Goal: Navigation & Orientation: Find specific page/section

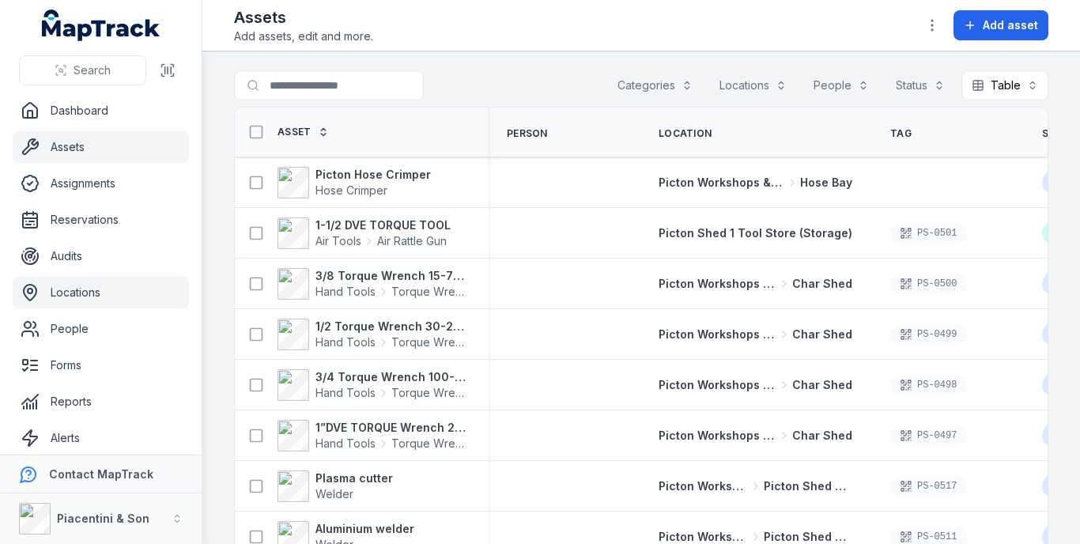
click at [89, 297] on link "Locations" at bounding box center [101, 293] width 176 height 32
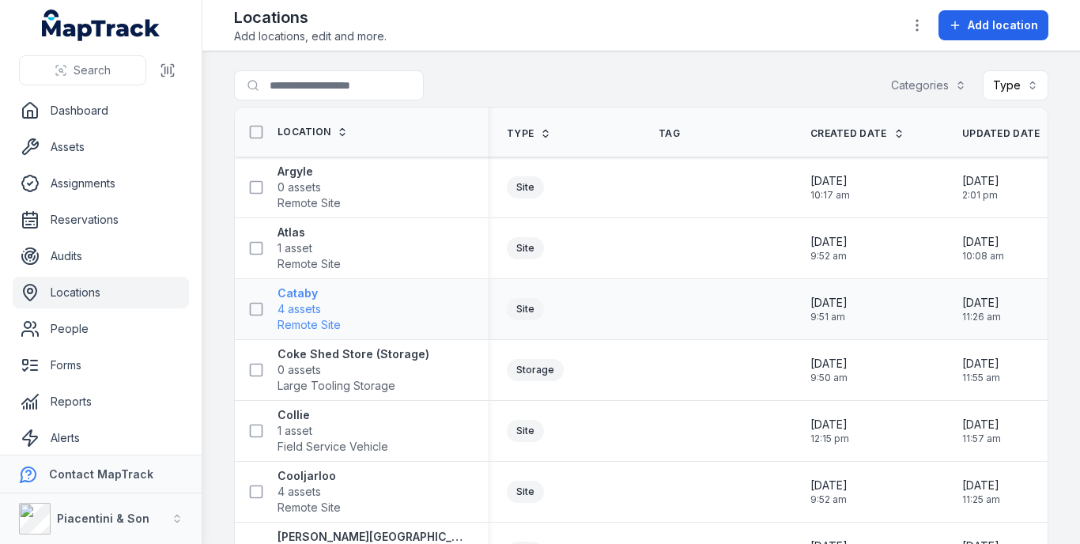
click at [289, 300] on strong "Cataby" at bounding box center [309, 294] width 63 height 16
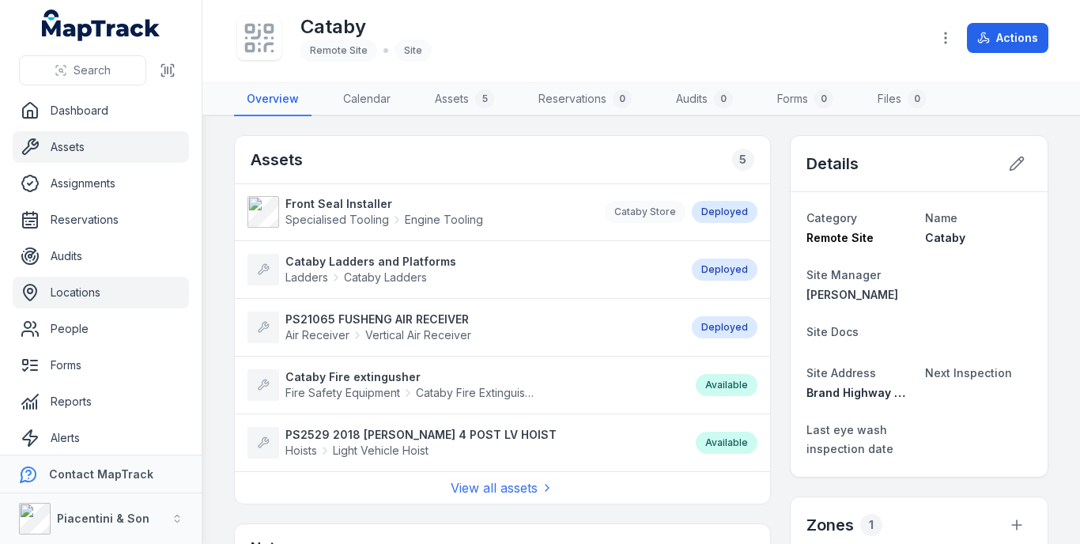
click at [80, 149] on link "Assets" at bounding box center [101, 147] width 176 height 32
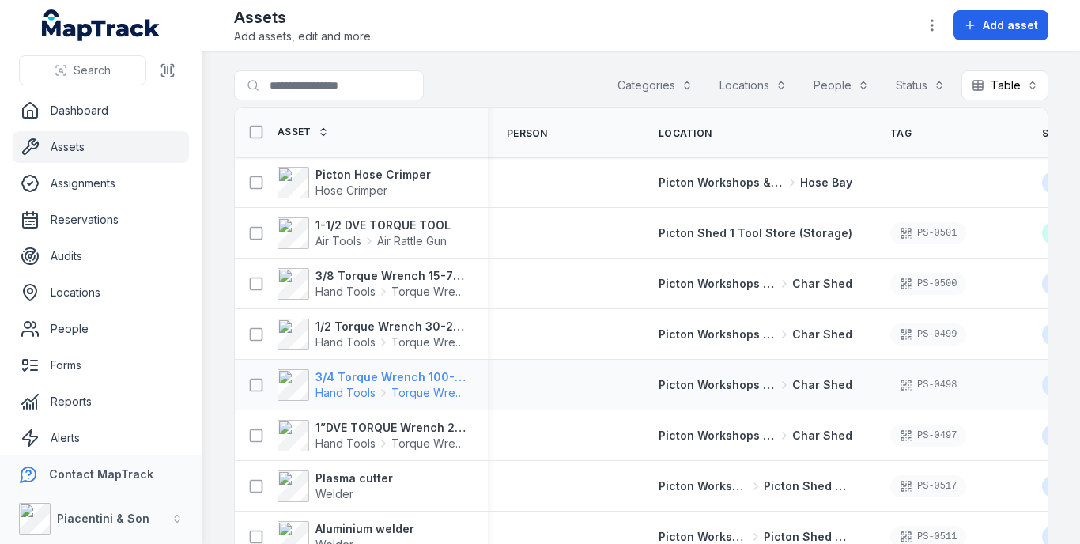
click at [378, 379] on strong "3/4 Torque Wrench 100-500 ft/lbs box 2 4575" at bounding box center [392, 377] width 153 height 16
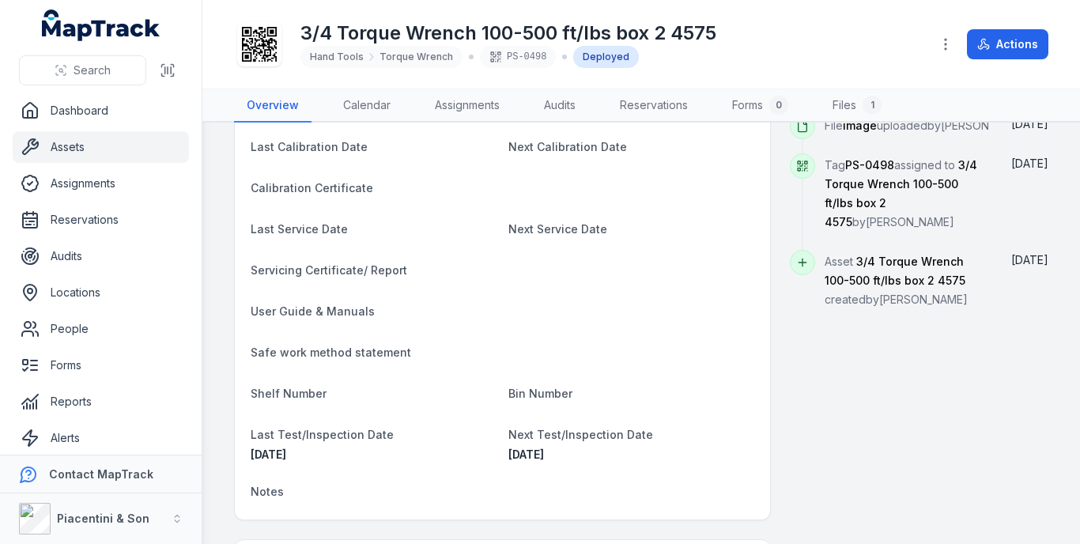
scroll to position [712, 0]
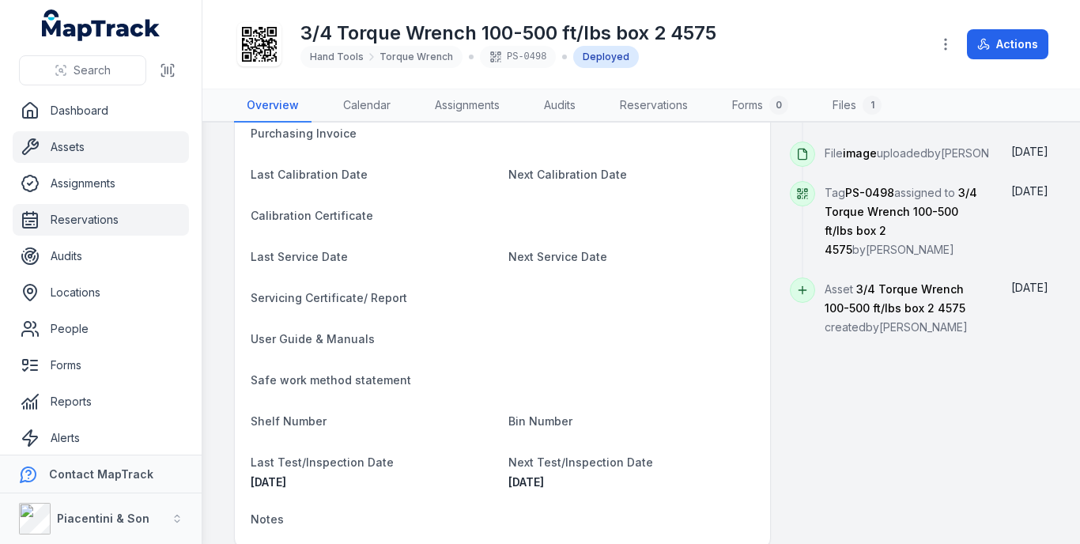
click at [92, 228] on link "Reservations" at bounding box center [101, 220] width 176 height 32
